Goal: Task Accomplishment & Management: Manage account settings

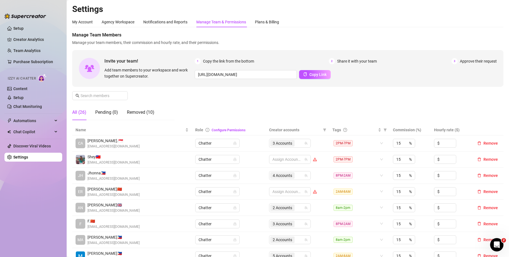
scroll to position [56, 0]
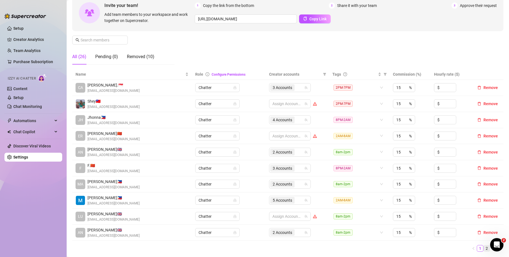
click at [484, 246] on link "2" at bounding box center [487, 248] width 6 height 6
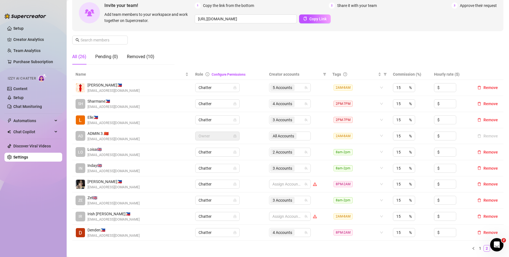
drag, startPoint x: 489, startPoint y: 248, endPoint x: 334, endPoint y: 221, distance: 157.3
click at [491, 248] on link "3" at bounding box center [494, 248] width 6 height 6
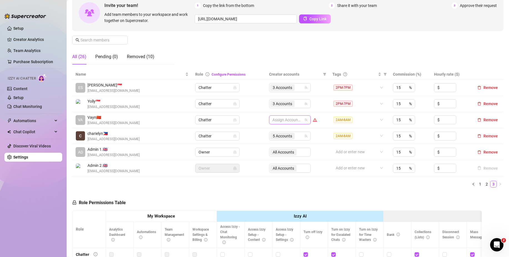
click at [277, 116] on td "Assign Accounts" at bounding box center [297, 120] width 63 height 16
click at [279, 121] on div at bounding box center [287, 120] width 34 height 8
type input "jad"
click at [278, 132] on span "Select tree node" at bounding box center [278, 131] width 4 height 4
type input "jad"
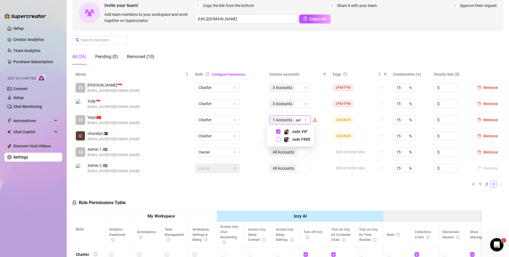
click at [280, 138] on span "Select tree node" at bounding box center [278, 139] width 4 height 4
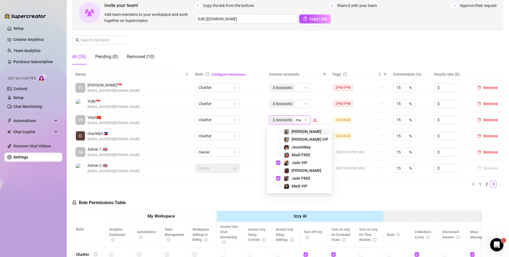
type input "mar"
click at [278, 130] on span "Select tree node" at bounding box center [278, 131] width 4 height 4
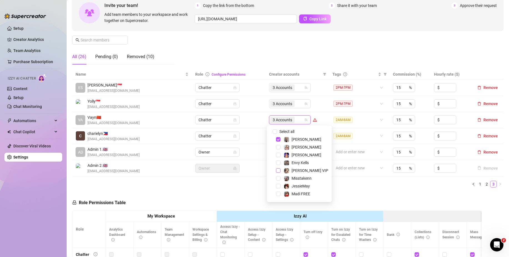
click at [279, 171] on span "Select tree node" at bounding box center [278, 170] width 4 height 4
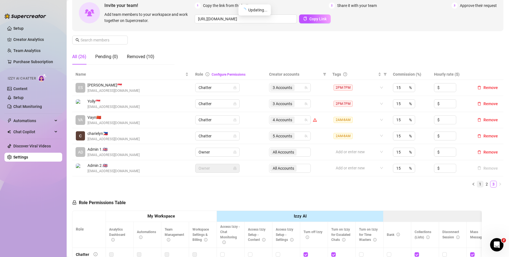
click at [477, 183] on link "1" at bounding box center [480, 184] width 6 height 6
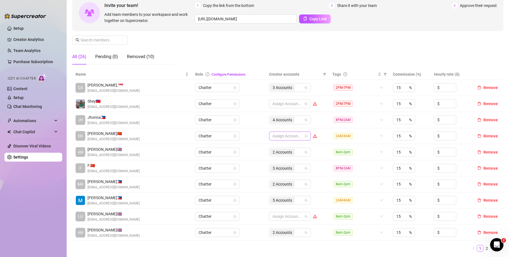
click at [295, 136] on div at bounding box center [287, 136] width 34 height 8
type input "je"
click at [279, 147] on span "Select tree node" at bounding box center [278, 147] width 4 height 4
click at [425, 246] on ul "1 2 3" at bounding box center [288, 248] width 432 height 7
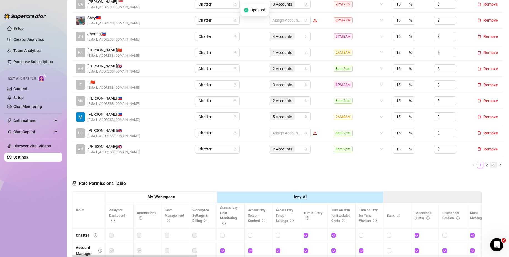
click at [491, 165] on link "3" at bounding box center [494, 165] width 6 height 6
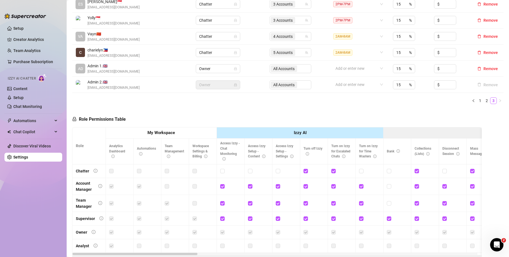
scroll to position [111, 0]
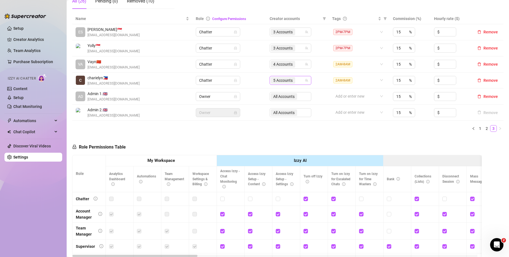
click at [299, 80] on div "5 Accounts" at bounding box center [288, 80] width 34 height 8
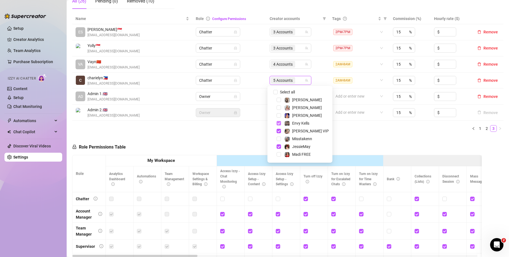
click at [280, 122] on span "Select tree node" at bounding box center [279, 123] width 4 height 4
click at [279, 131] on span "Select tree node" at bounding box center [279, 131] width 4 height 4
click at [280, 110] on span "Select tree node" at bounding box center [279, 108] width 4 height 4
click at [279, 93] on span "Select tree node" at bounding box center [279, 93] width 4 height 4
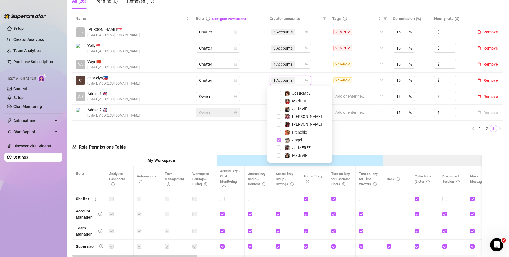
click at [279, 141] on span "Select tree node" at bounding box center [279, 140] width 4 height 4
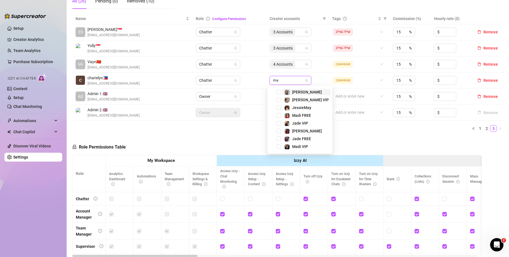
type input "mad"
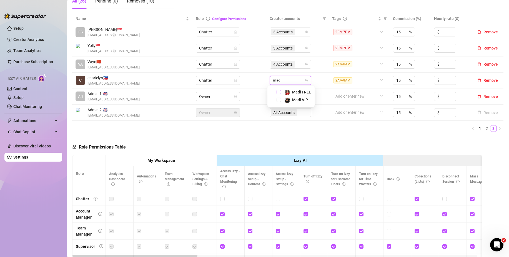
click at [280, 91] on span "Select tree node" at bounding box center [279, 92] width 4 height 4
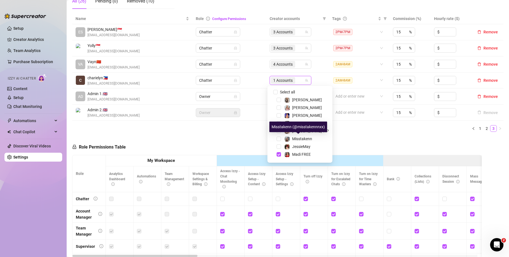
scroll to position [28, 0]
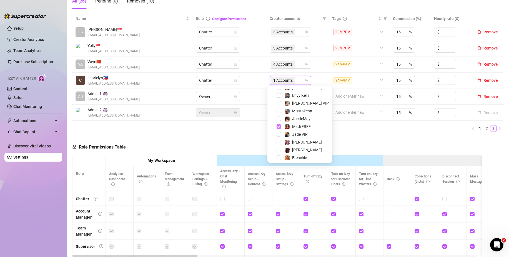
click at [280, 125] on span "Select tree node" at bounding box center [279, 126] width 4 height 4
click at [279, 153] on div "Madi VIP" at bounding box center [300, 155] width 62 height 7
click at [280, 157] on span "Select tree node" at bounding box center [279, 155] width 4 height 4
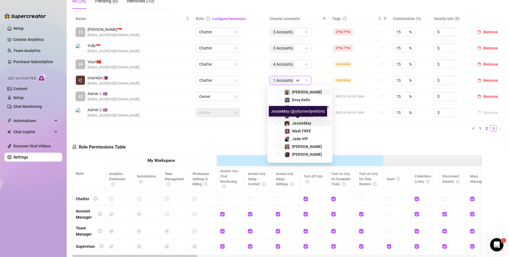
scroll to position [0, 0]
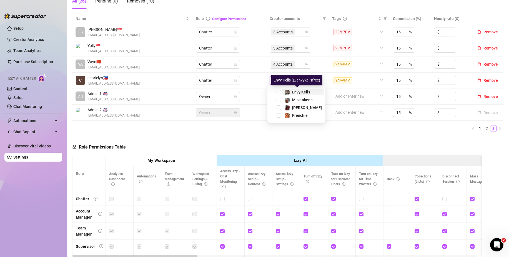
type input "env"
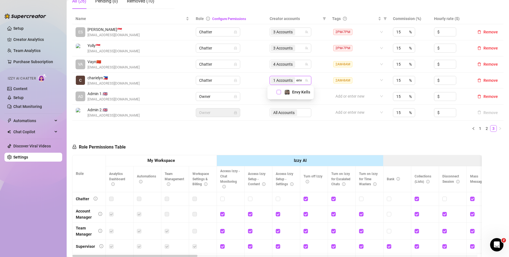
click at [280, 90] on span "Select tree node" at bounding box center [279, 92] width 4 height 4
type input "va"
click at [278, 92] on span "Select tree node" at bounding box center [279, 92] width 4 height 4
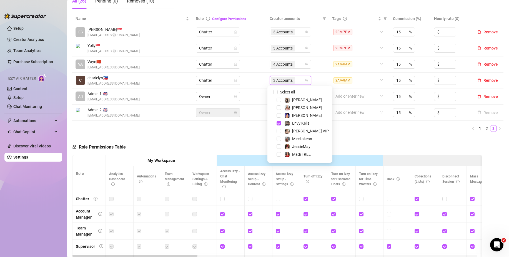
drag, startPoint x: 333, startPoint y: 133, endPoint x: 123, endPoint y: 245, distance: 237.7
click at [333, 133] on div "Name Role Configure Permissions Creator accounts Tags Commission (%) Hourly rat…" at bounding box center [288, 74] width 432 height 123
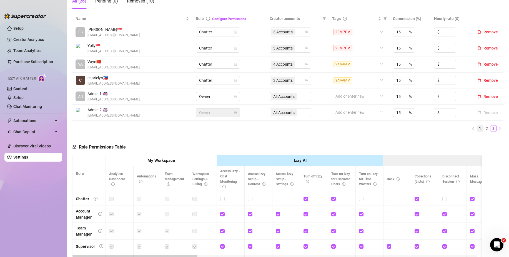
click at [477, 128] on link "1" at bounding box center [480, 128] width 6 height 6
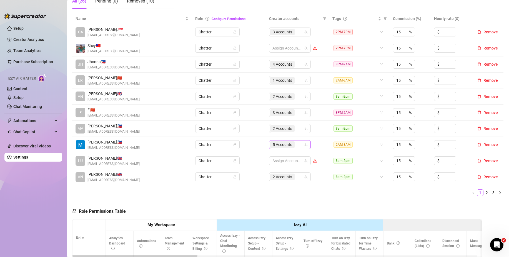
click at [296, 145] on input "search" at bounding box center [296, 144] width 1 height 7
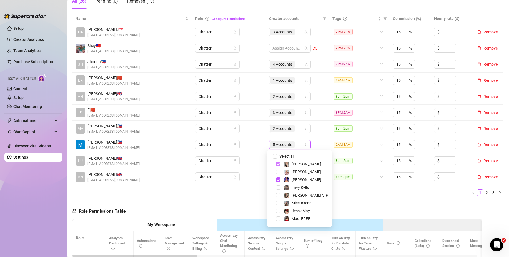
click at [277, 165] on span "Select tree node" at bounding box center [278, 164] width 4 height 4
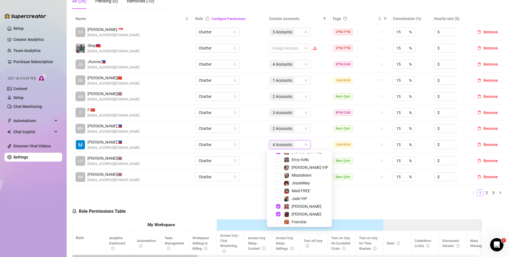
scroll to position [53, 0]
click at [277, 212] on span "Select tree node" at bounding box center [278, 212] width 4 height 4
click at [277, 188] on span "Select tree node" at bounding box center [278, 188] width 4 height 4
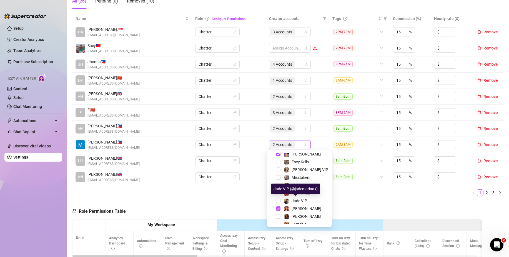
scroll to position [0, 0]
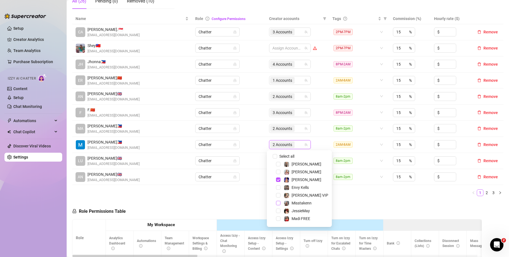
click at [279, 202] on span "Select tree node" at bounding box center [278, 203] width 4 height 4
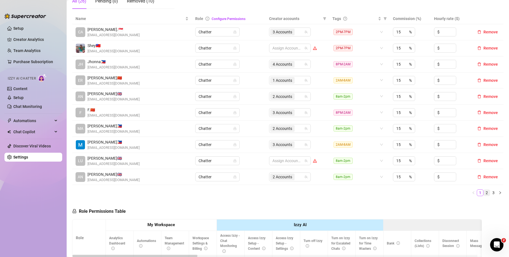
click at [484, 191] on link "2" at bounding box center [487, 193] width 6 height 6
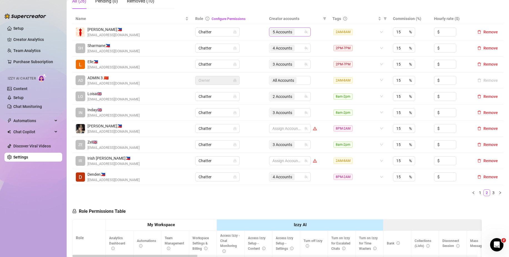
click at [296, 32] on div "5 Accounts" at bounding box center [287, 32] width 34 height 8
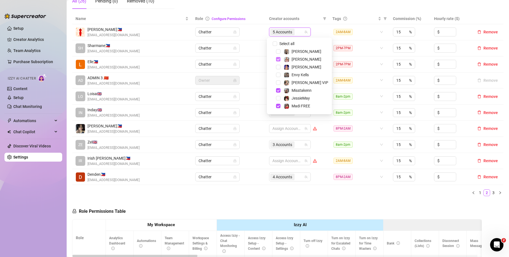
click at [278, 59] on span "Select tree node" at bounding box center [278, 59] width 4 height 4
click at [283, 91] on span "Misstakenn" at bounding box center [306, 90] width 49 height 7
click at [278, 107] on span "Select tree node" at bounding box center [278, 107] width 4 height 4
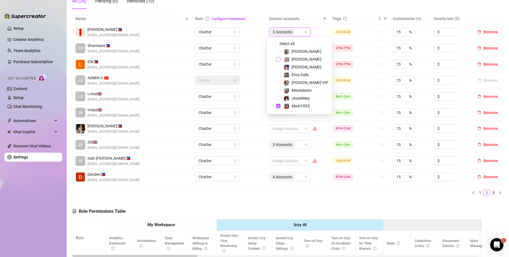
click at [277, 58] on span "Select tree node" at bounding box center [278, 59] width 4 height 4
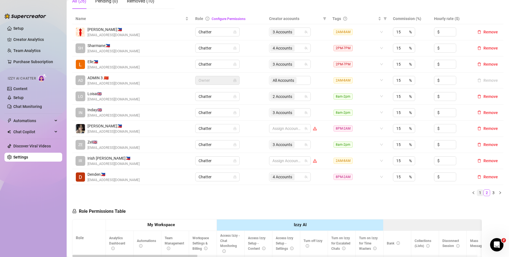
click at [477, 191] on link "1" at bounding box center [480, 193] width 6 height 6
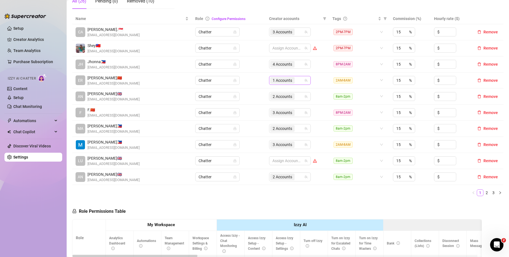
click at [297, 80] on div "1 Accounts" at bounding box center [287, 80] width 34 height 8
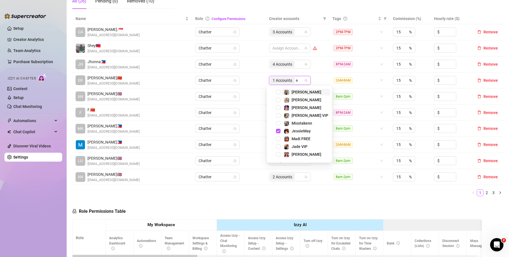
type input "an"
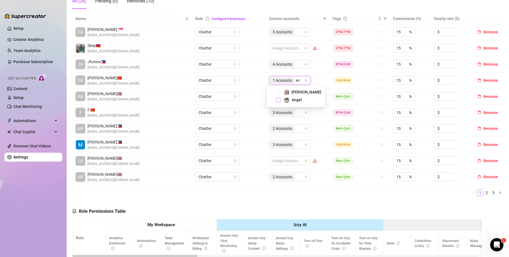
click at [277, 100] on span "Select tree node" at bounding box center [278, 100] width 4 height 4
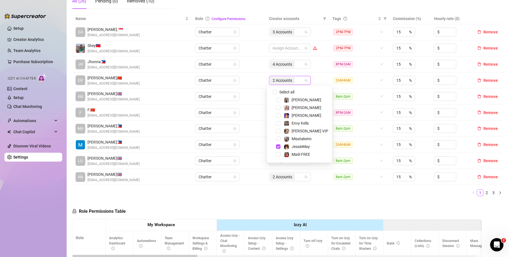
click at [358, 200] on div "Name Role Configure Permissions Creator accounts Tags Commission (%) Hourly rat…" at bounding box center [288, 106] width 432 height 187
